Goal: Information Seeking & Learning: Compare options

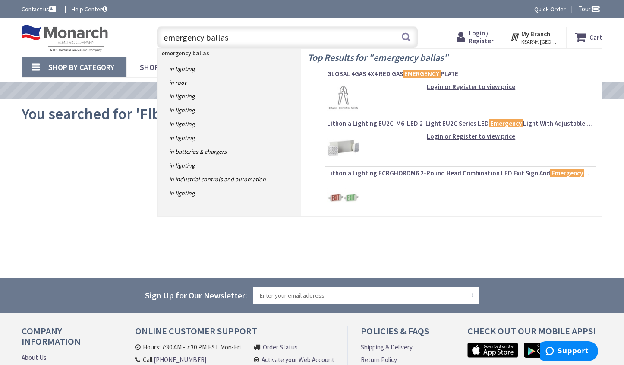
type input "emergency ballast"
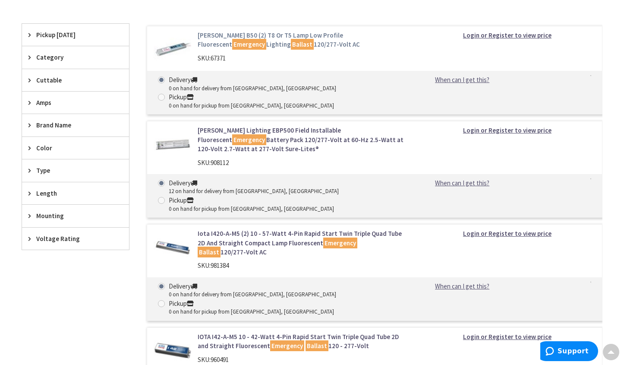
scroll to position [216, 0]
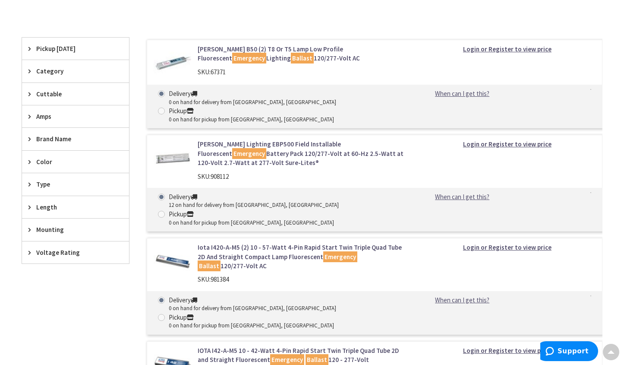
click at [13, 352] on main "You searched for 'Emergency ballast' View Subcategories Fluorescent Ballasts (1…" at bounding box center [312, 216] width 624 height 666
click at [253, 139] on link "Cooper Lighting EBP500 Field Installable Fluorescent Emergency Battery Pack 120…" at bounding box center [302, 153] width 208 height 28
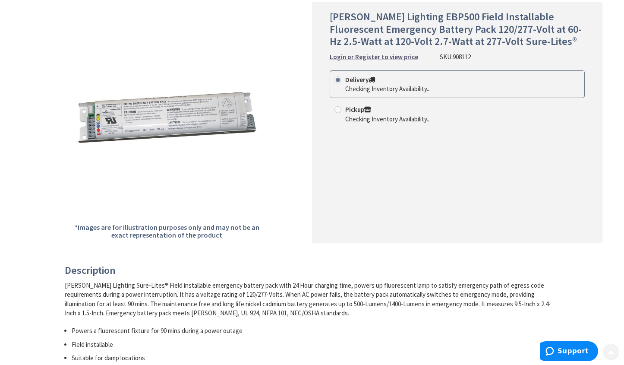
scroll to position [129, 0]
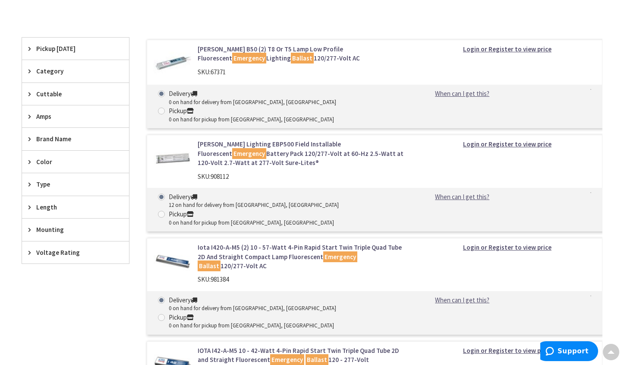
click at [246, 47] on link "Bodine B50 (2) T8 Or T5 Lamp Low Profile Fluorescent Emergency Lighting Ballast…" at bounding box center [302, 53] width 208 height 19
click at [262, 139] on link "Cooper Lighting EBP500 Field Installable Fluorescent Emergency Battery Pack 120…" at bounding box center [302, 153] width 208 height 28
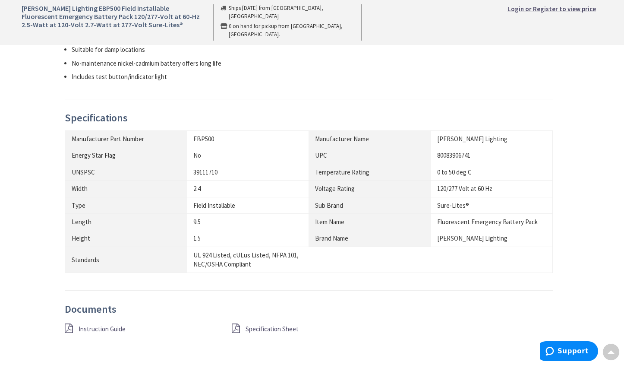
scroll to position [518, 0]
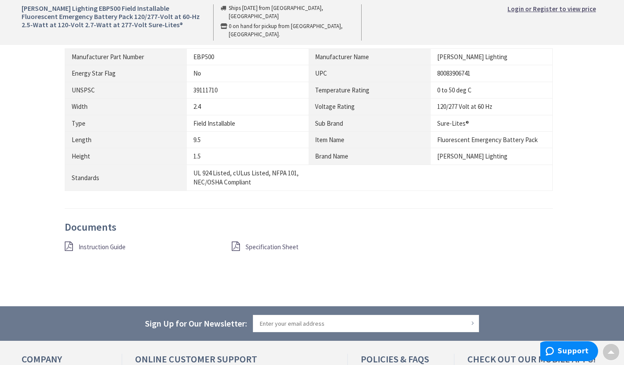
click at [261, 248] on span "Specification Sheet" at bounding box center [272, 247] width 53 height 8
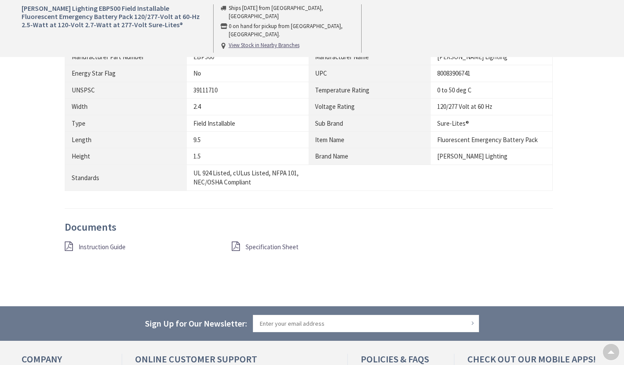
scroll to position [43, 0]
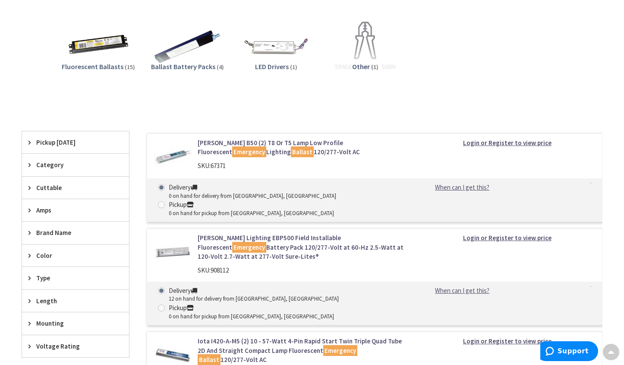
click at [255, 144] on link "Bodine B50 (2) T8 Or T5 Lamp Low Profile Fluorescent Emergency Lighting Ballast…" at bounding box center [302, 147] width 208 height 19
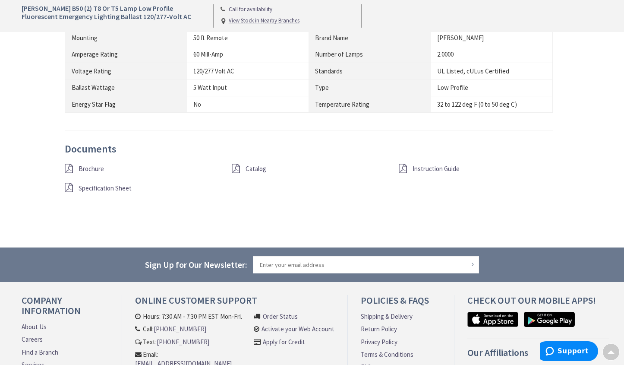
scroll to position [647, 0]
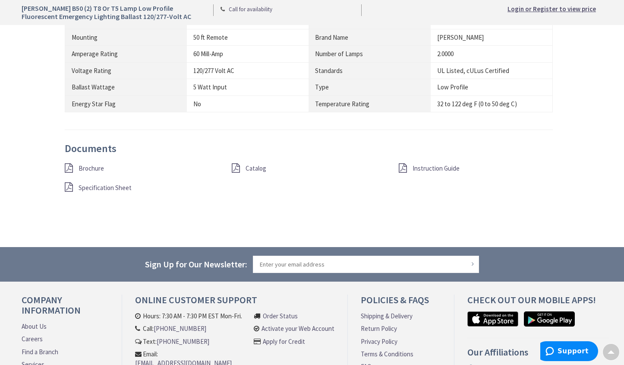
click at [98, 187] on span "Specification Sheet" at bounding box center [105, 187] width 53 height 8
